Goal: Transaction & Acquisition: Purchase product/service

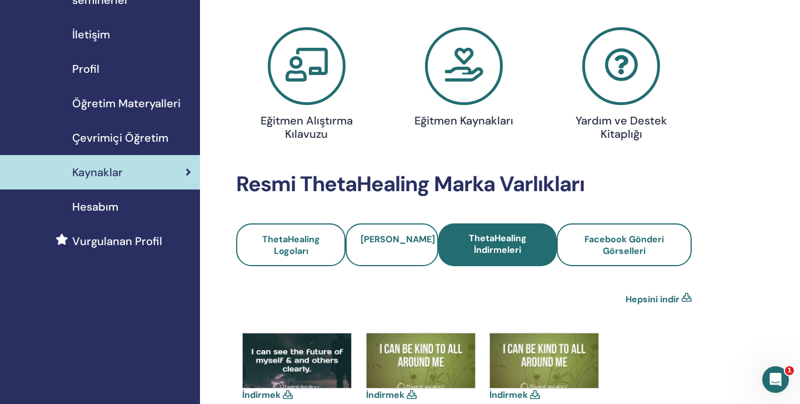
click at [101, 132] on span "Çevrimiçi Öğretim" at bounding box center [120, 137] width 96 height 17
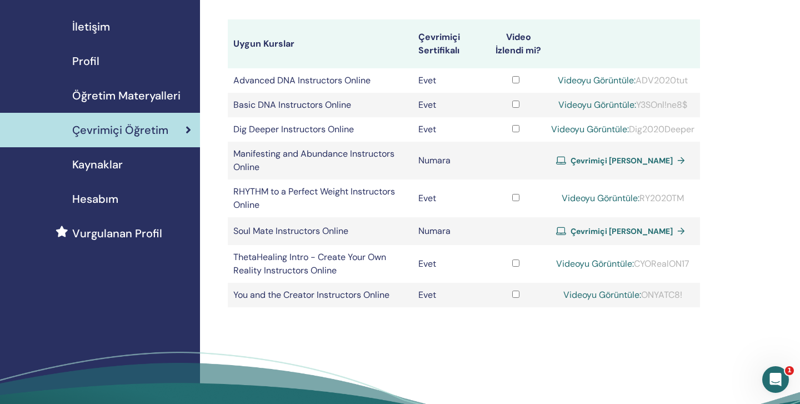
scroll to position [111, 0]
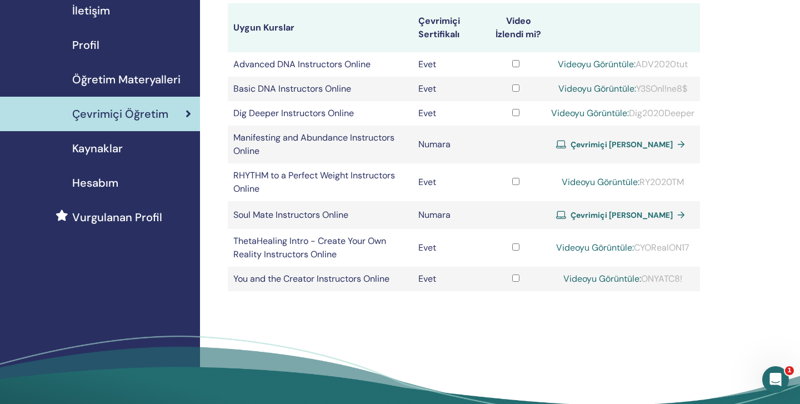
click at [605, 143] on span "Çevrimiçi [PERSON_NAME]" at bounding box center [622, 144] width 102 height 10
click at [606, 216] on span "Çevrimiçi Sertifika Alın" at bounding box center [622, 215] width 102 height 10
